Goal: Task Accomplishment & Management: Manage account settings

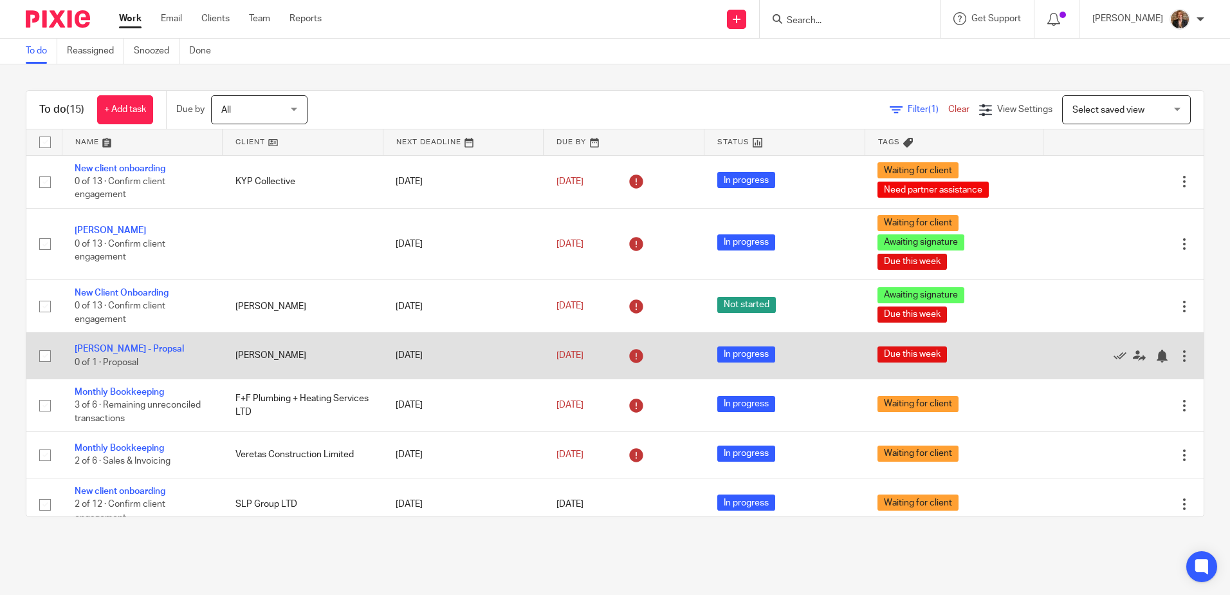
click at [43, 353] on input "checkbox" at bounding box center [45, 356] width 24 height 24
checkbox input "true"
click at [1114, 358] on icon at bounding box center [1120, 355] width 13 height 13
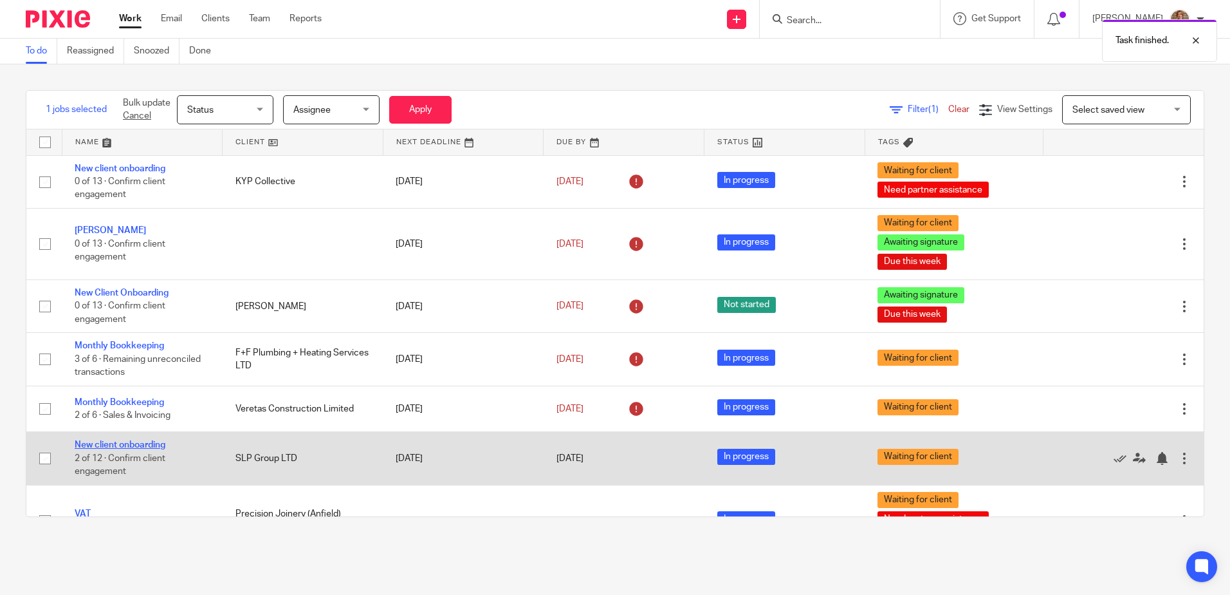
click at [158, 441] on link "New client onboarding" at bounding box center [120, 444] width 91 height 9
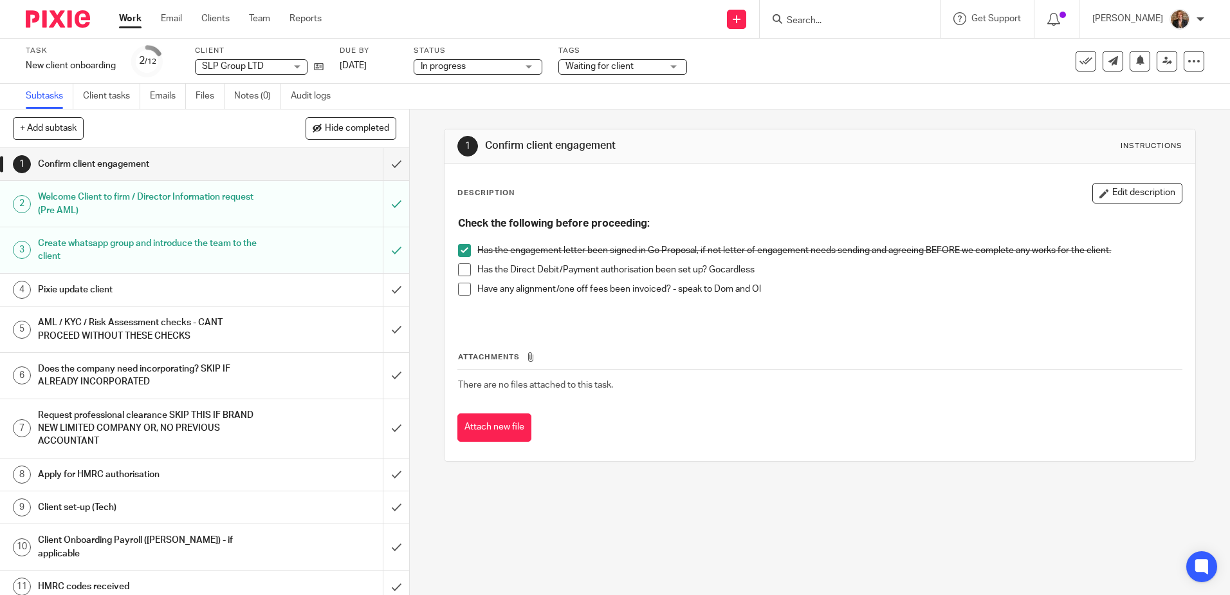
click at [162, 295] on h1 "Pixie update client" at bounding box center [148, 289] width 221 height 19
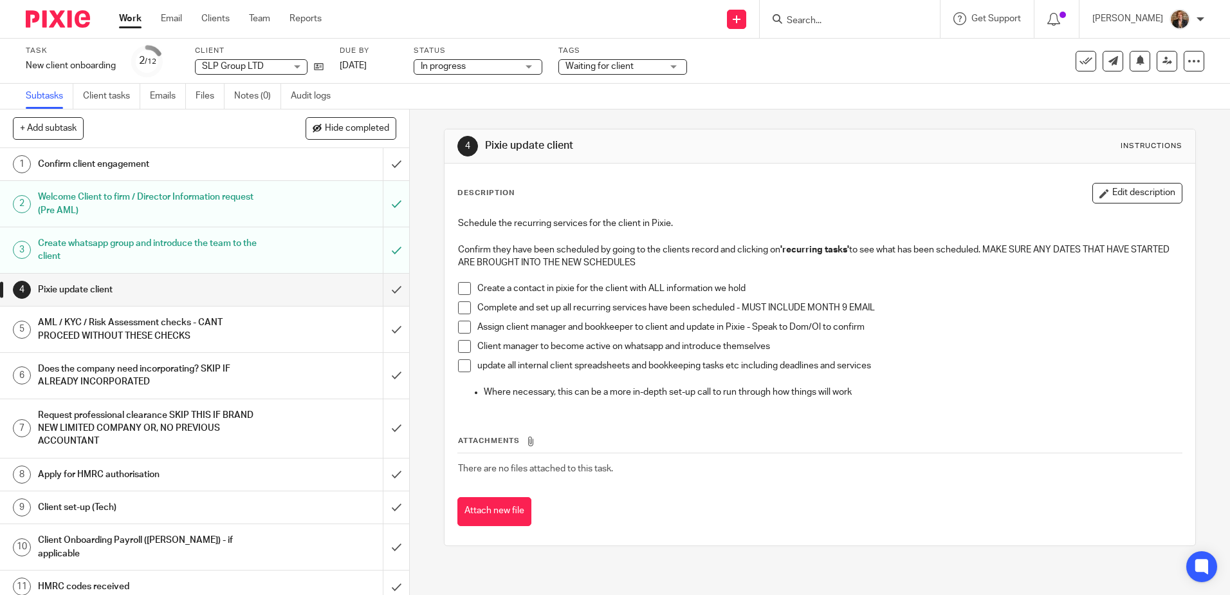
click at [260, 337] on div "AML / KYC / Risk Assessment checks - CANT PROCEED WITHOUT THESE CHECKS" at bounding box center [204, 329] width 333 height 33
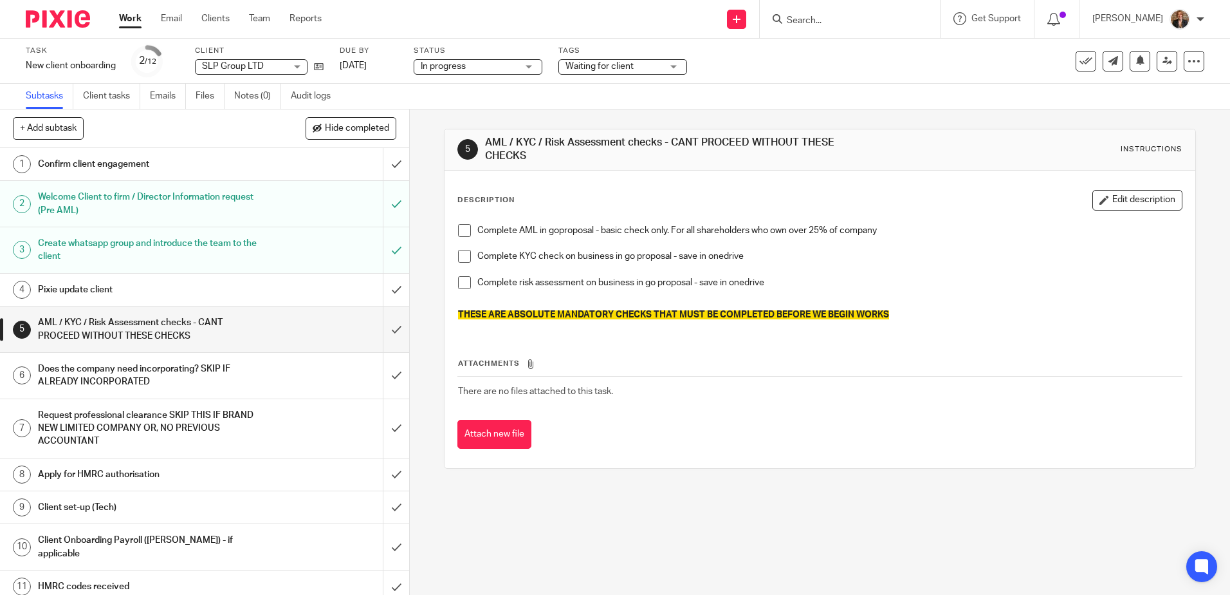
click at [181, 170] on h1 "Confirm client engagement" at bounding box center [148, 163] width 221 height 19
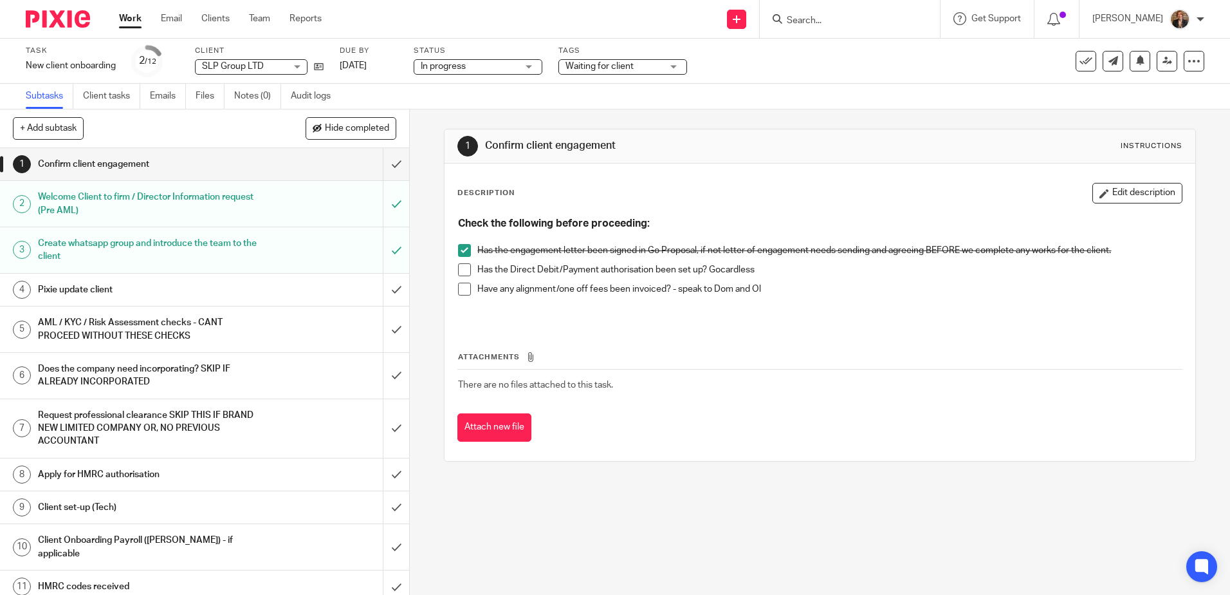
click at [285, 170] on div "Confirm client engagement" at bounding box center [204, 163] width 333 height 19
click at [467, 296] on li "Have any alignment/one off fees been invoiced? - speak to Dom and Ol" at bounding box center [819, 292] width 723 height 19
click at [463, 295] on span at bounding box center [464, 289] width 13 height 13
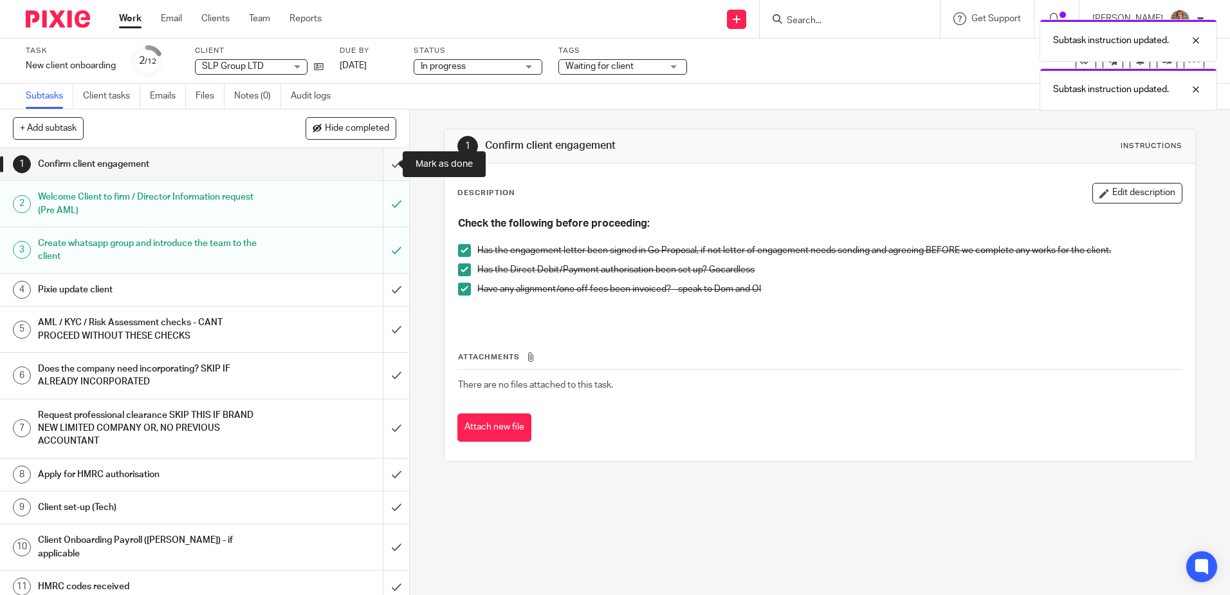
click at [381, 158] on input "submit" at bounding box center [204, 164] width 409 height 32
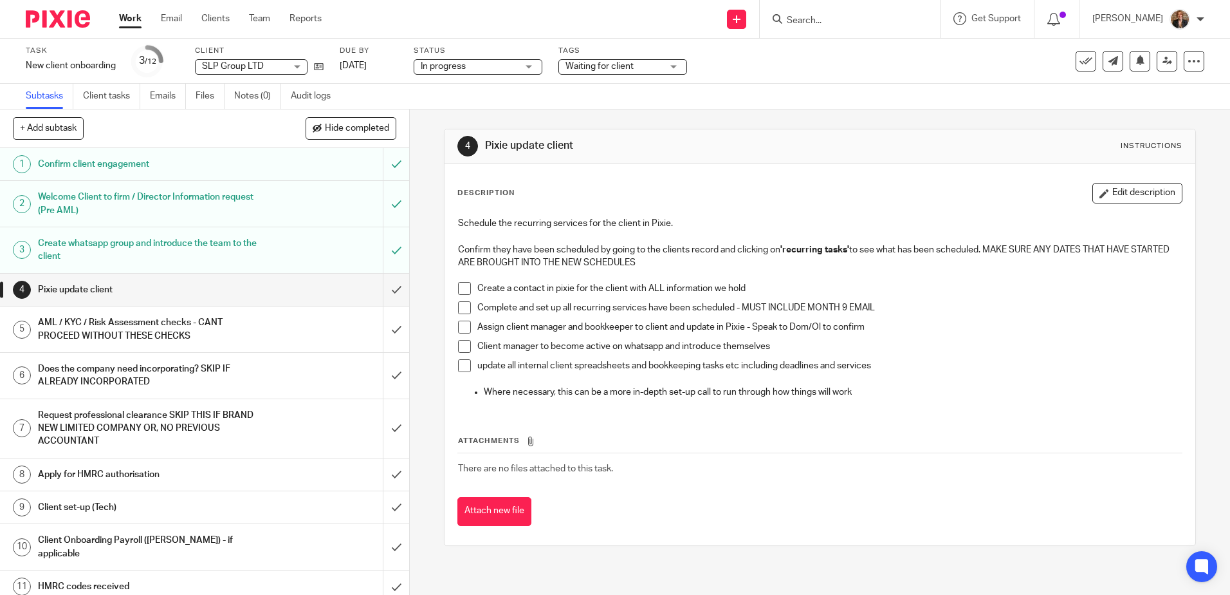
click at [66, 19] on img at bounding box center [58, 18] width 64 height 17
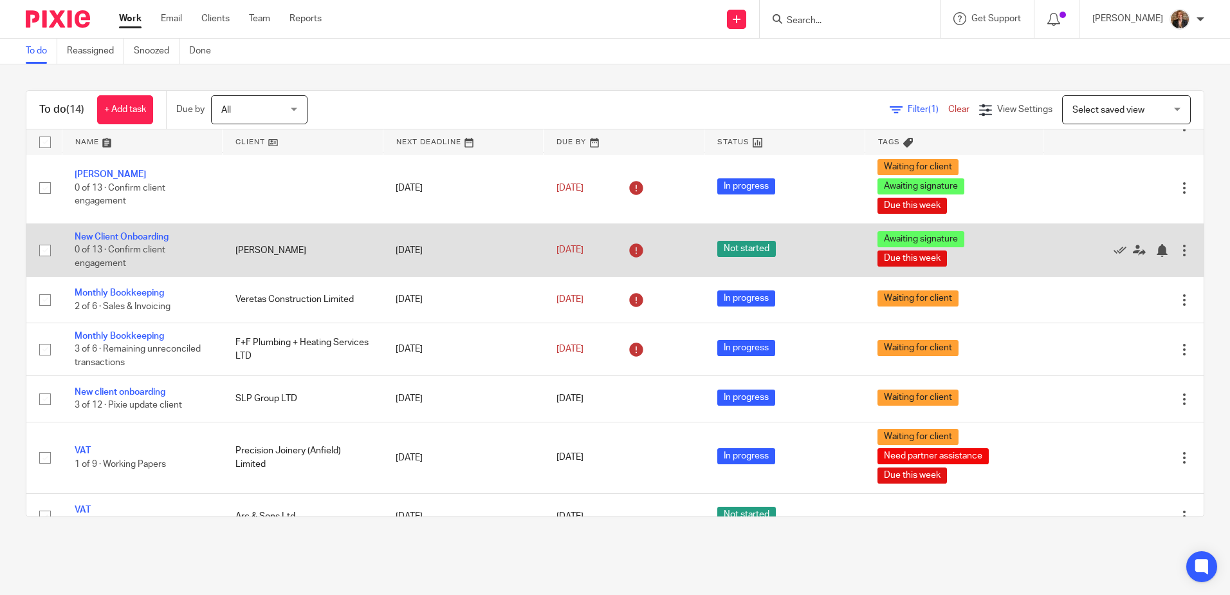
scroll to position [43, 0]
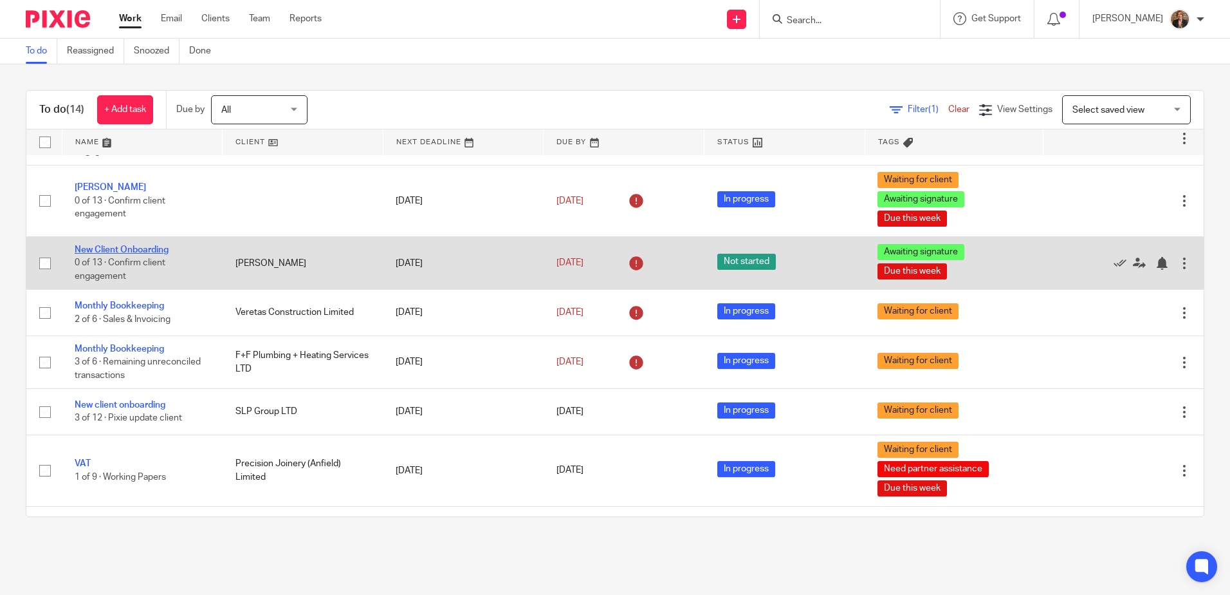
drag, startPoint x: 156, startPoint y: 242, endPoint x: 153, endPoint y: 250, distance: 9.0
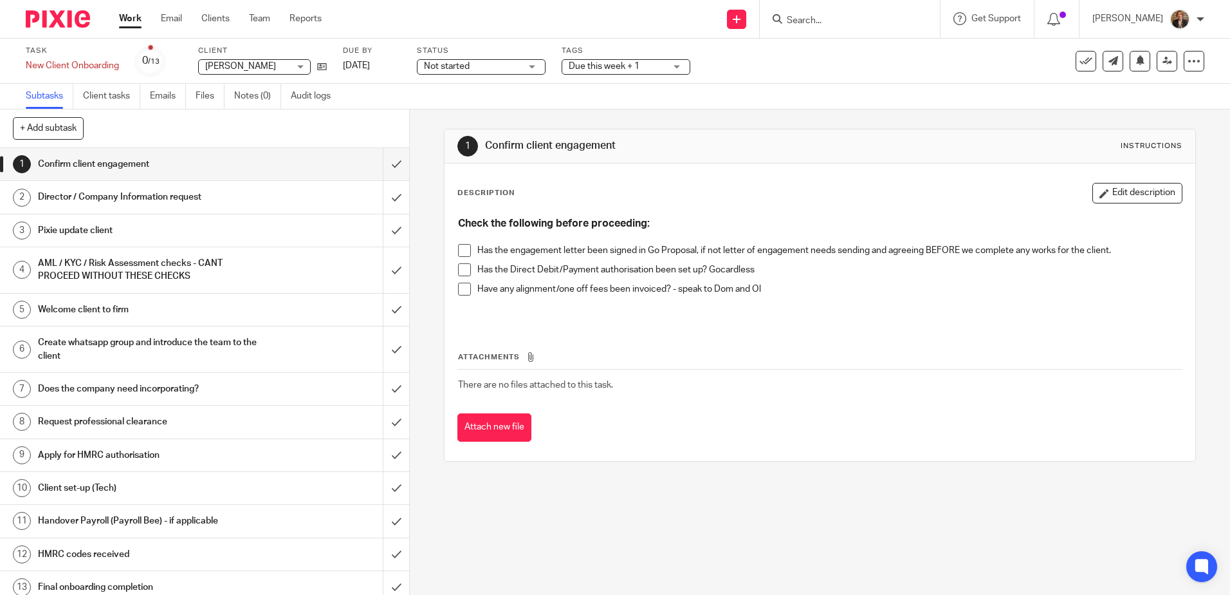
click at [651, 70] on span "Due this week + 1" at bounding box center [617, 67] width 97 height 14
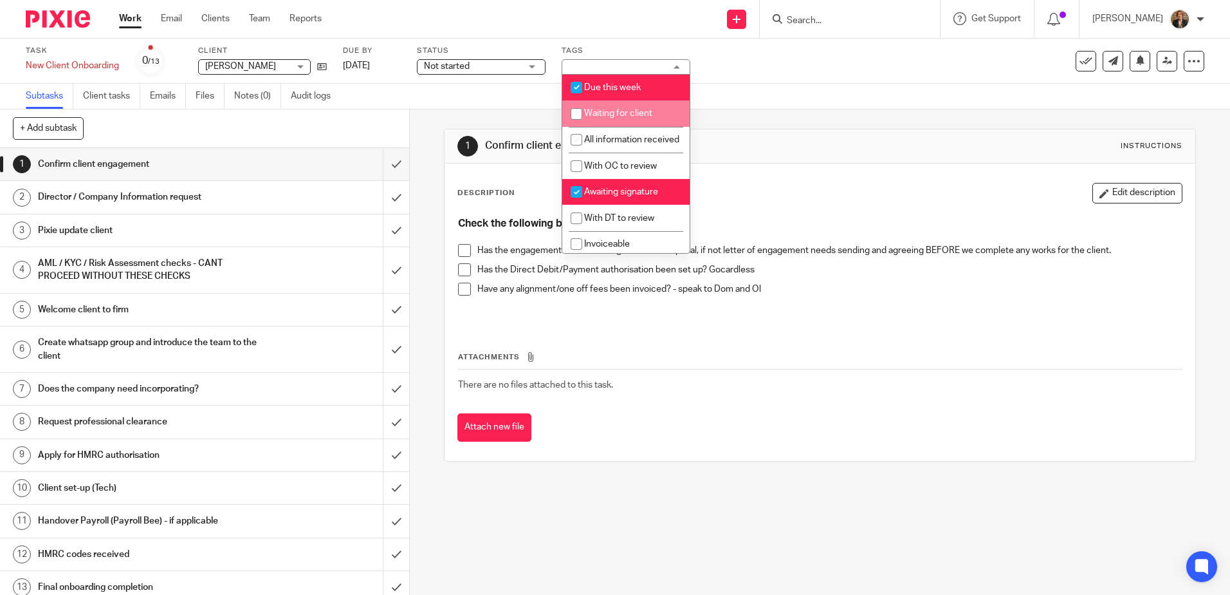
click at [643, 111] on span "Waiting for client" at bounding box center [618, 113] width 68 height 9
checkbox input "true"
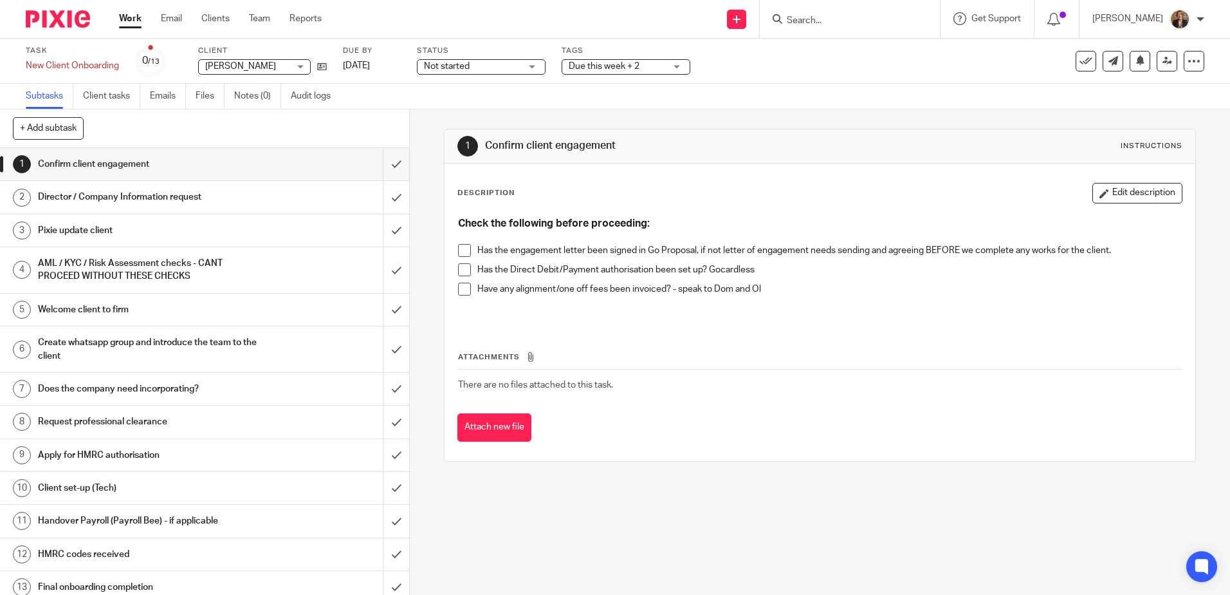
click at [483, 70] on span "Not started" at bounding box center [472, 67] width 97 height 14
click at [496, 107] on li "In progress" at bounding box center [481, 113] width 127 height 26
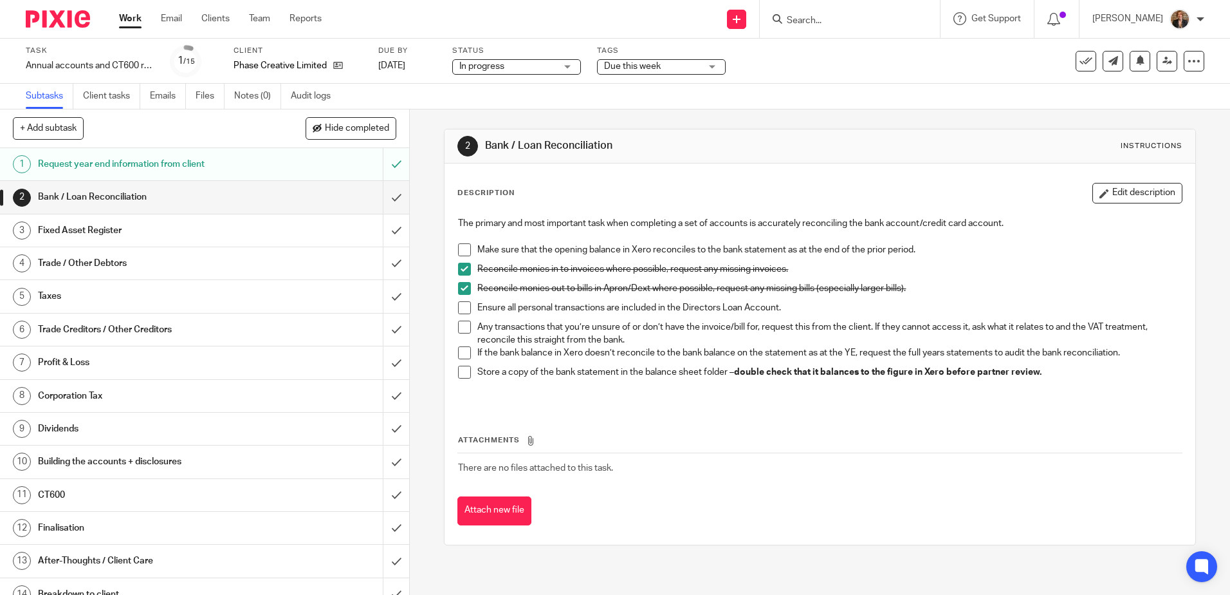
click at [656, 66] on span "Due this week" at bounding box center [632, 66] width 57 height 9
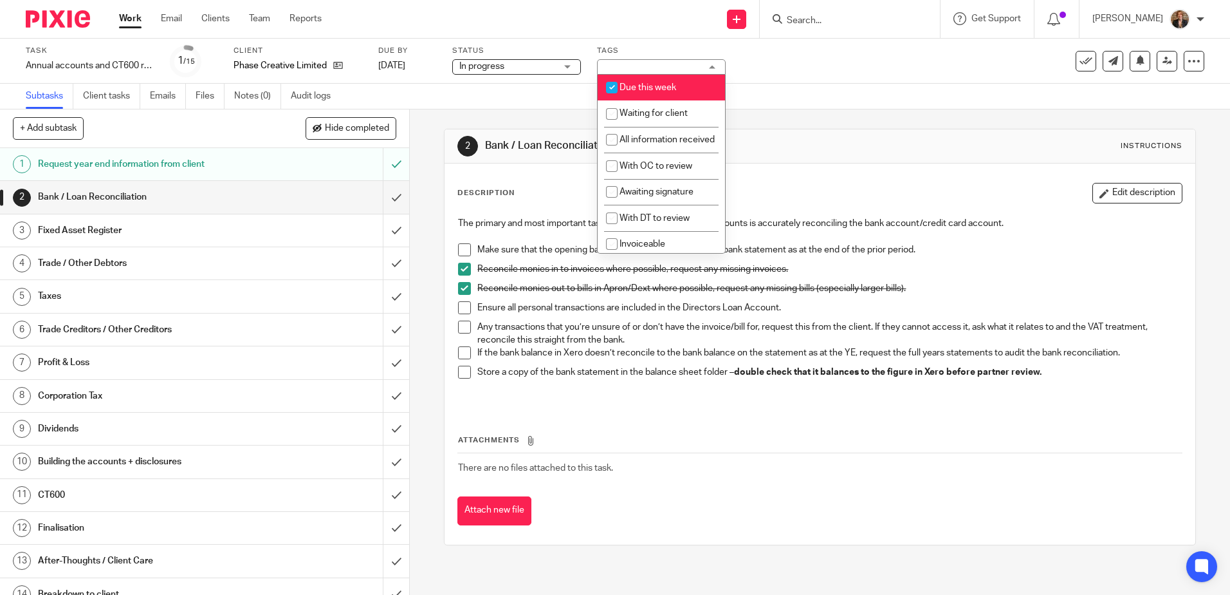
click at [660, 79] on li "Due this week" at bounding box center [661, 88] width 127 height 26
checkbox input "false"
